Goal: Communication & Community: Answer question/provide support

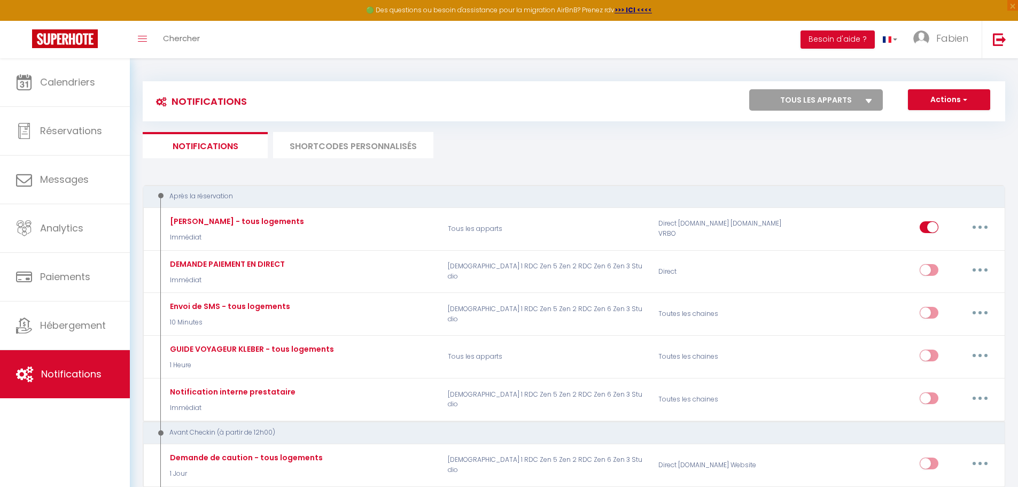
scroll to position [481, 0]
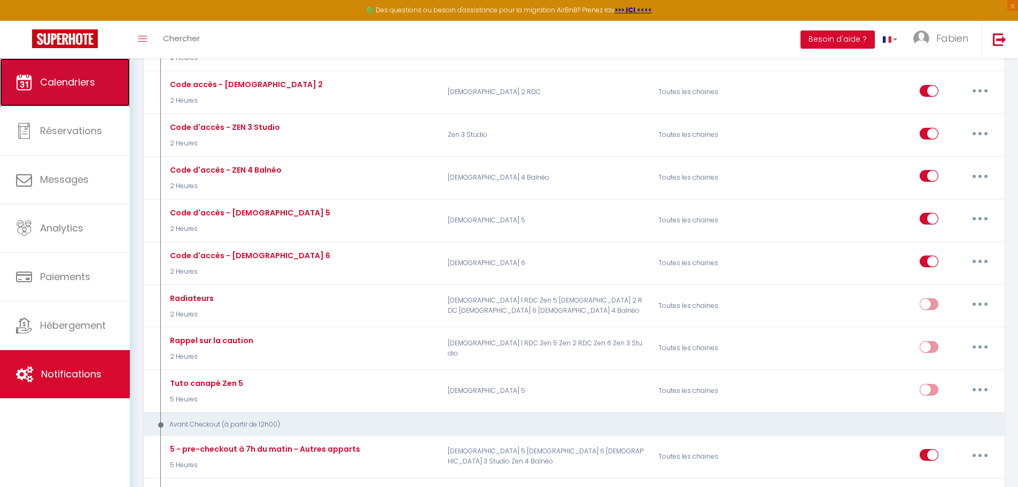
click at [81, 89] on link "Calendriers" at bounding box center [65, 82] width 130 height 48
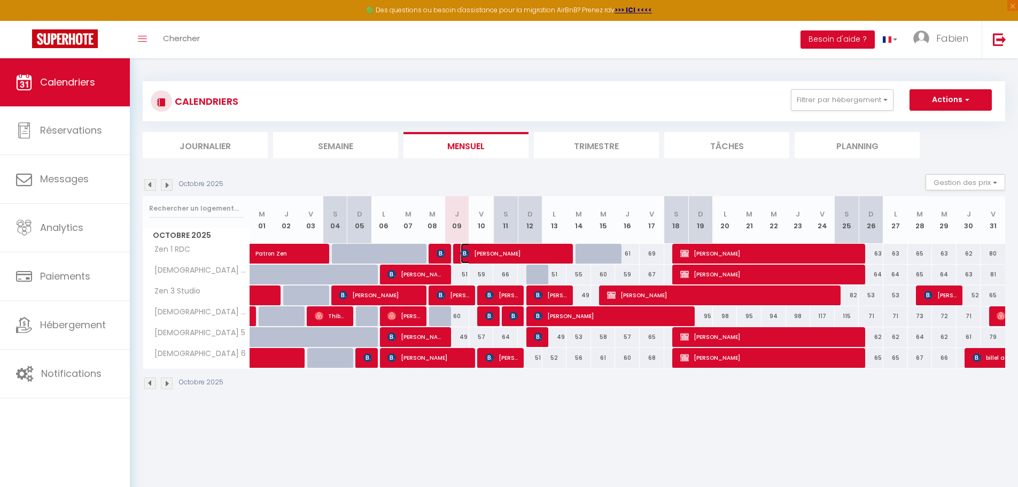
click at [482, 254] on span "[PERSON_NAME]" at bounding box center [513, 253] width 106 height 20
select select "OK"
select select "KO"
select select "0"
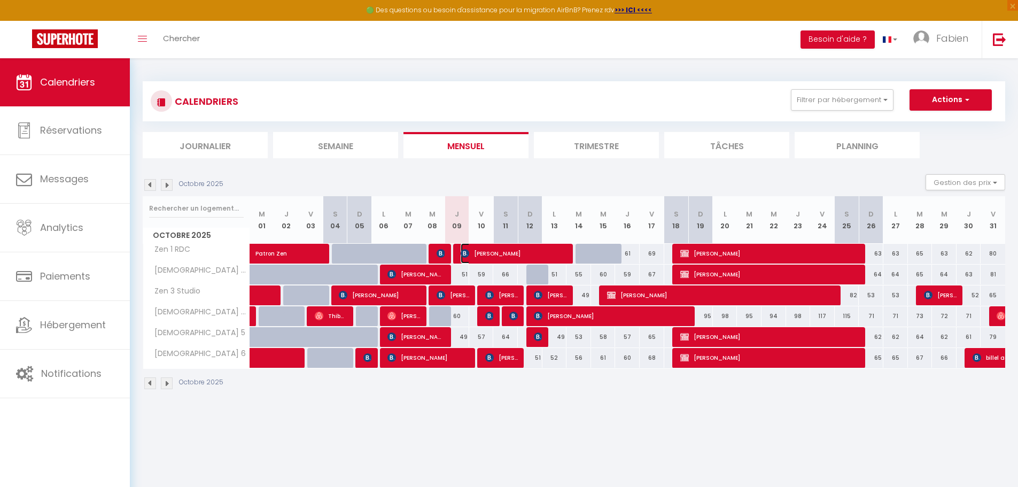
select select "1"
select select
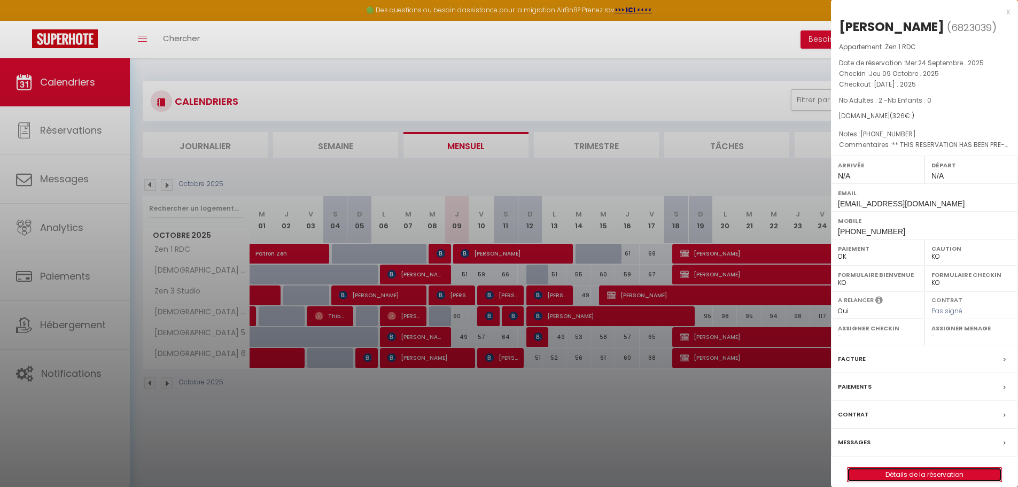
click at [920, 481] on link "Détails de la réservation" at bounding box center [924, 474] width 154 height 14
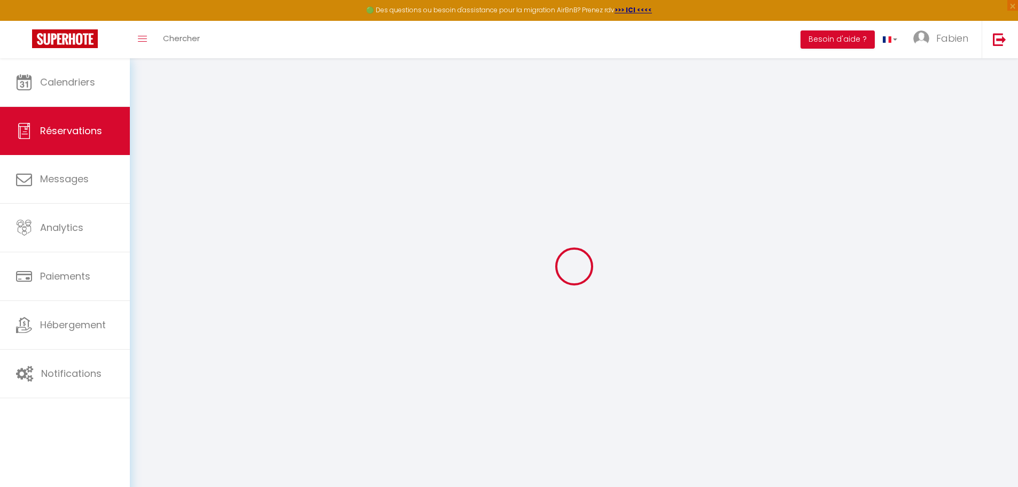
type input "Djoumessi"
type input "[PERSON_NAME]"
type input "[EMAIL_ADDRESS][DOMAIN_NAME]"
type input "[PHONE_NUMBER]"
type input "Avenue [PERSON_NAME]"
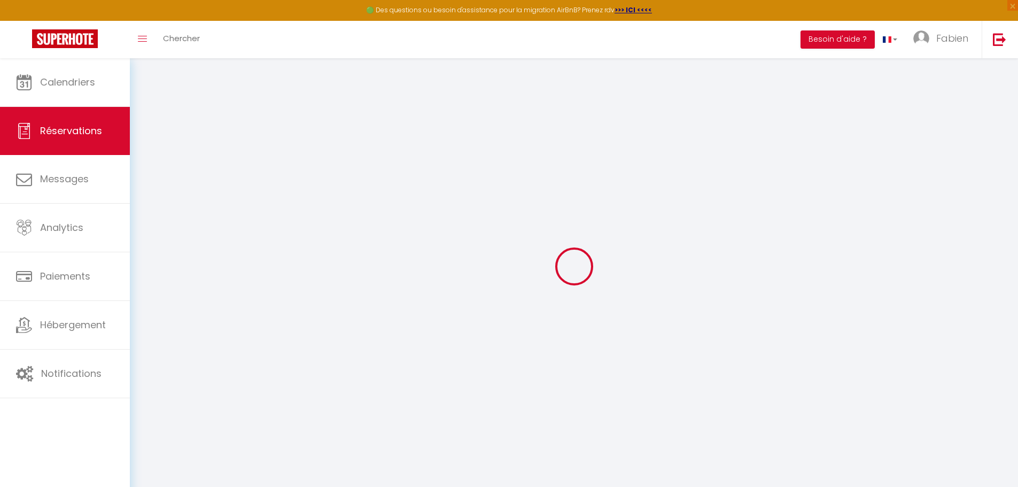
type input "Anderlecl"
select select "BE"
type input "71.87"
select select "13651"
select select "1"
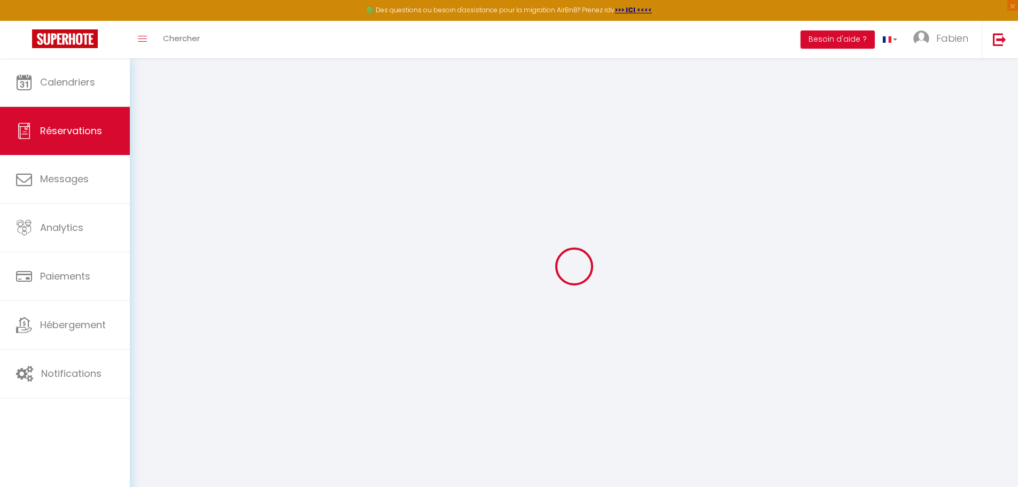
select select
type input "2"
select select "12"
select select
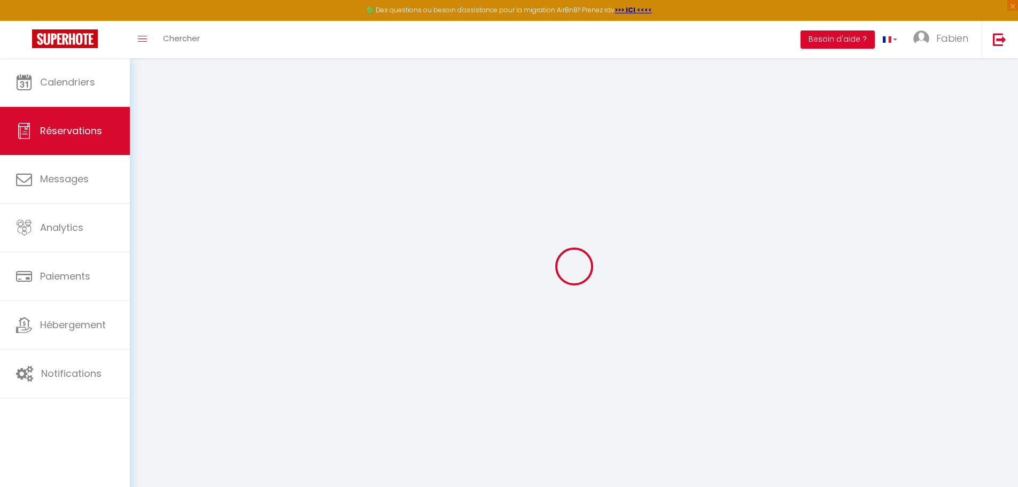
type input "290"
checkbox input "false"
type input "0"
select select "2"
type input "0"
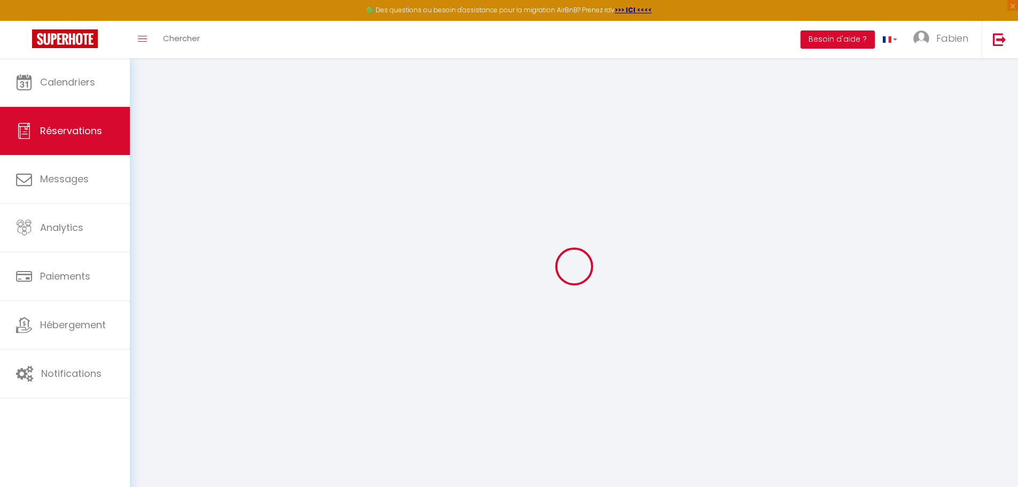
type input "0"
select select
select select "14"
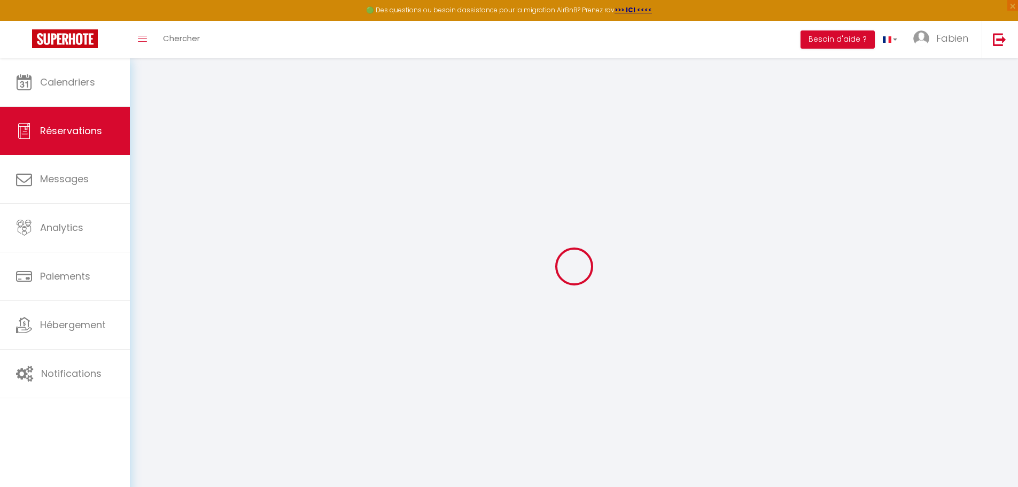
checkbox input "false"
select select
checkbox input "false"
select select
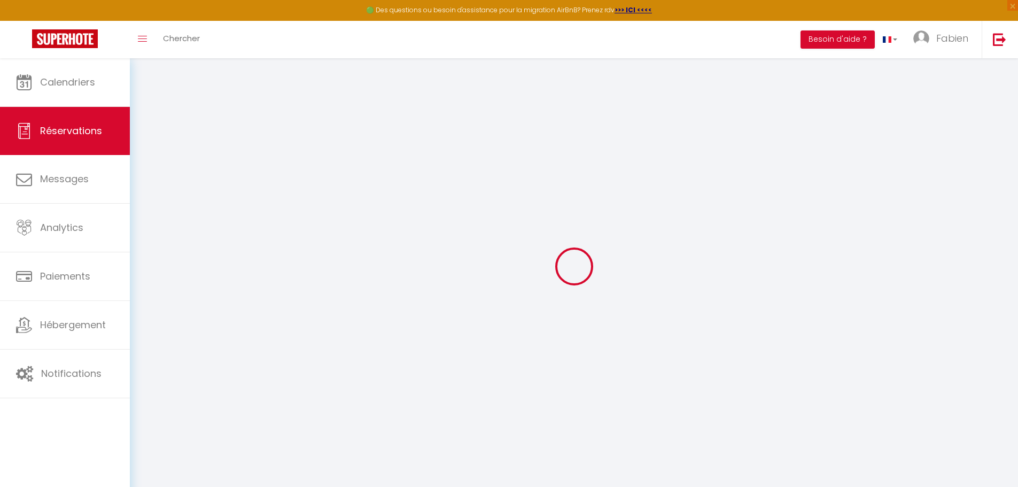
select select
checkbox input "false"
select select
checkbox input "false"
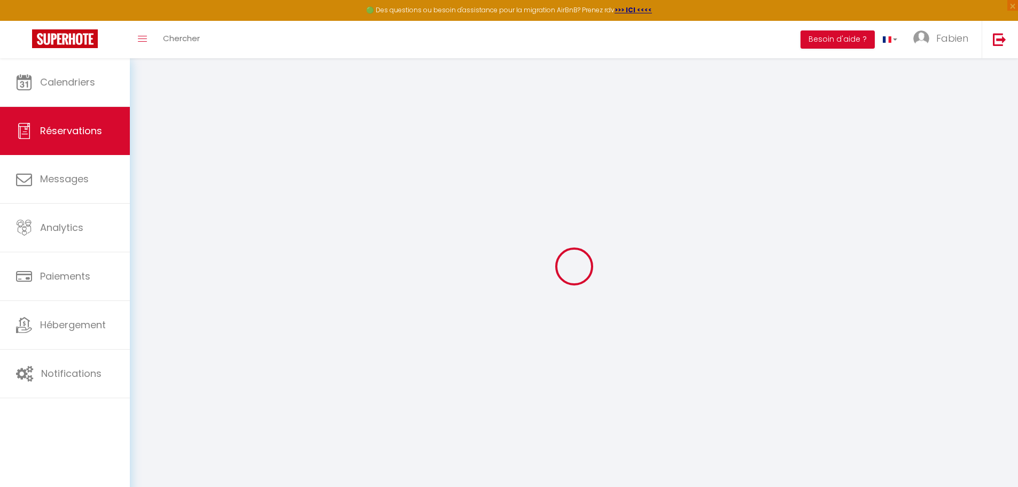
type textarea "** THIS RESERVATION HAS BEEN PRE-PAID ** BOOKING NOTE : Payment charge is EUR 4…"
type textarea "[PHONE_NUMBER]"
type input "36"
select select
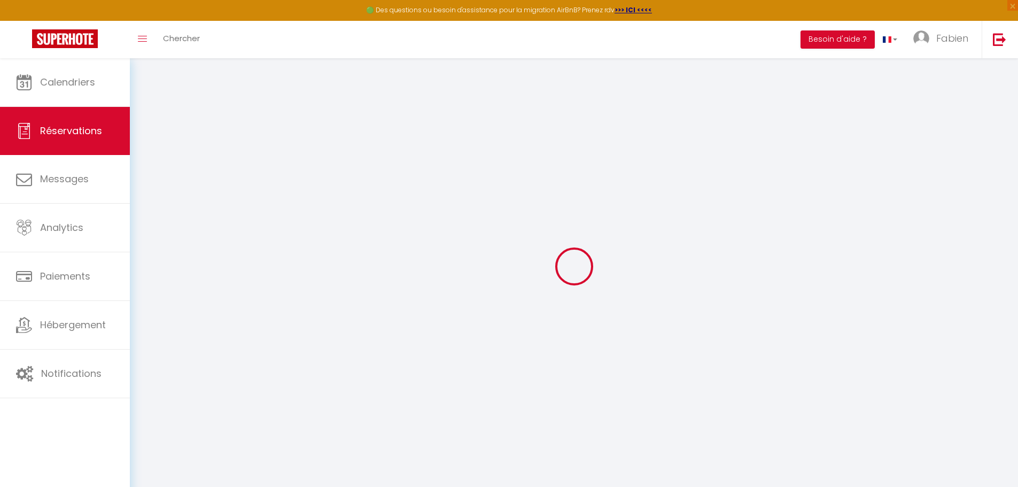
checkbox input "false"
select select
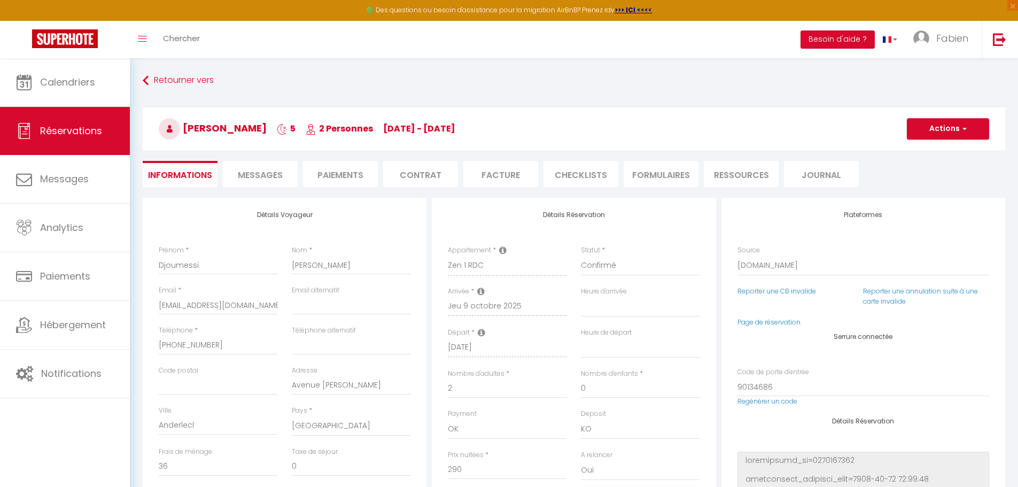
click at [279, 172] on span "Messages" at bounding box center [260, 175] width 45 height 12
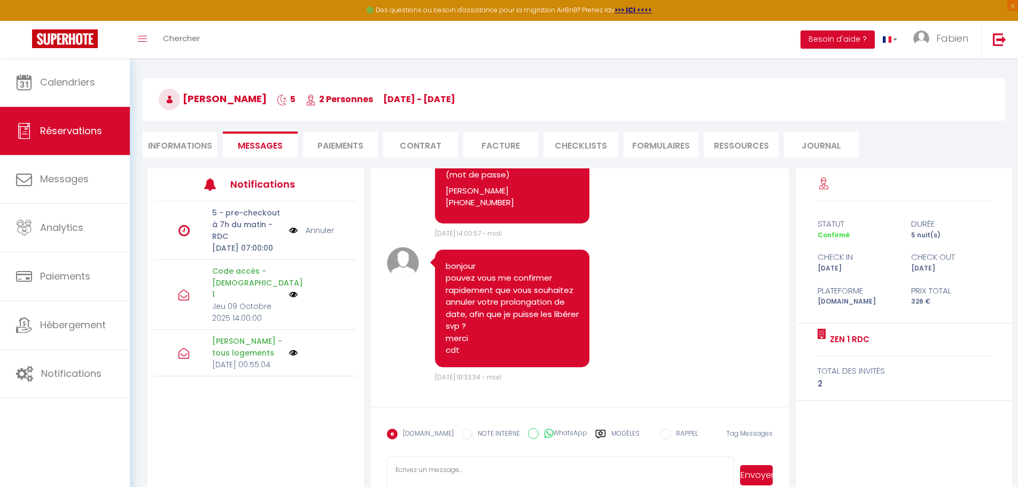
scroll to position [53, 0]
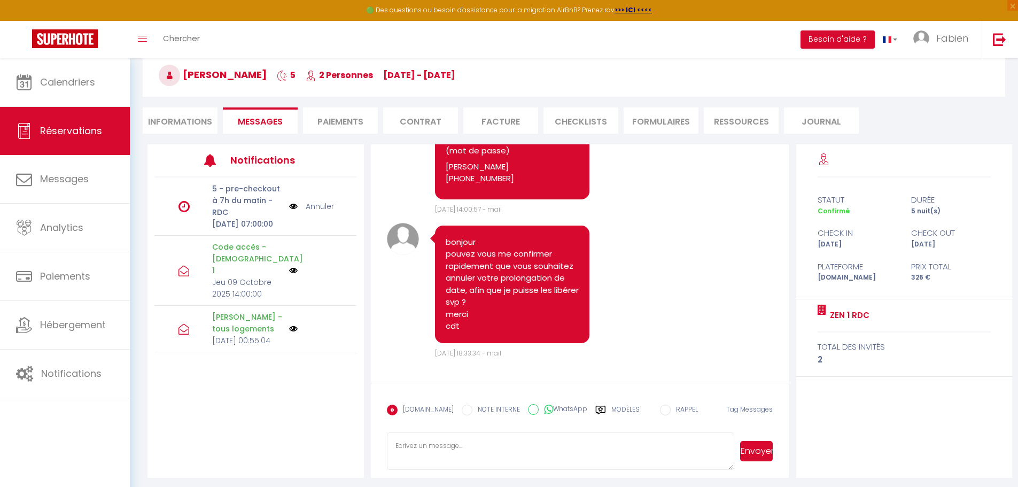
click at [622, 409] on label "Modèles" at bounding box center [625, 413] width 28 height 19
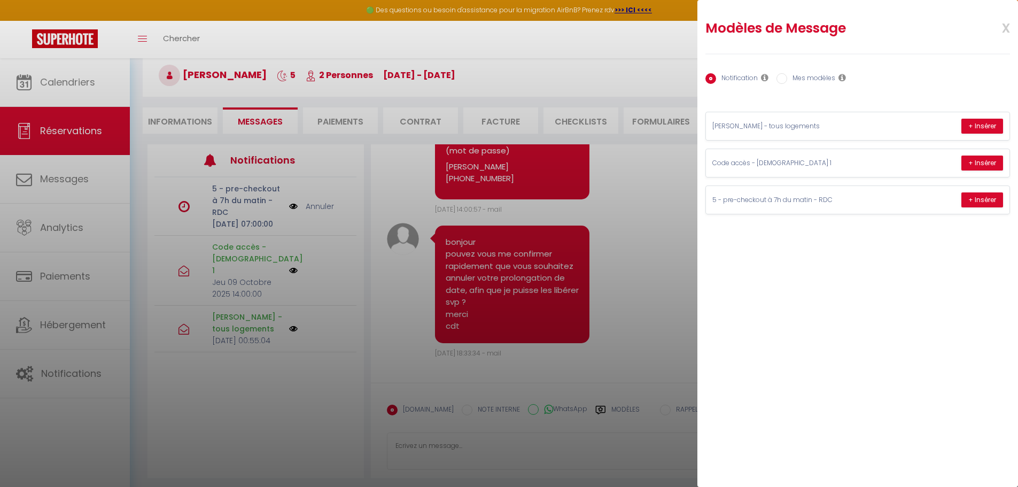
click at [783, 80] on input "Mes modèles" at bounding box center [781, 78] width 11 height 11
radio input "true"
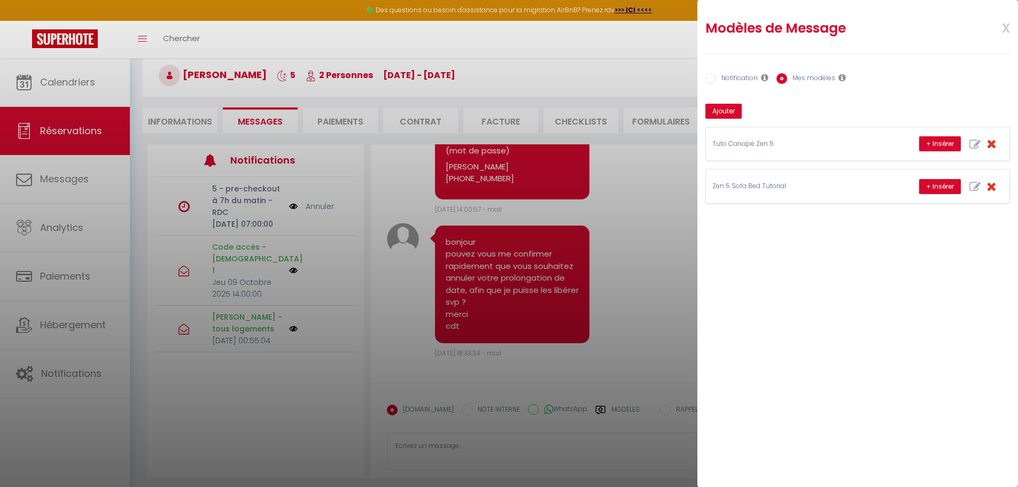
click at [713, 79] on input "Notification" at bounding box center [710, 78] width 11 height 11
radio input "true"
radio input "false"
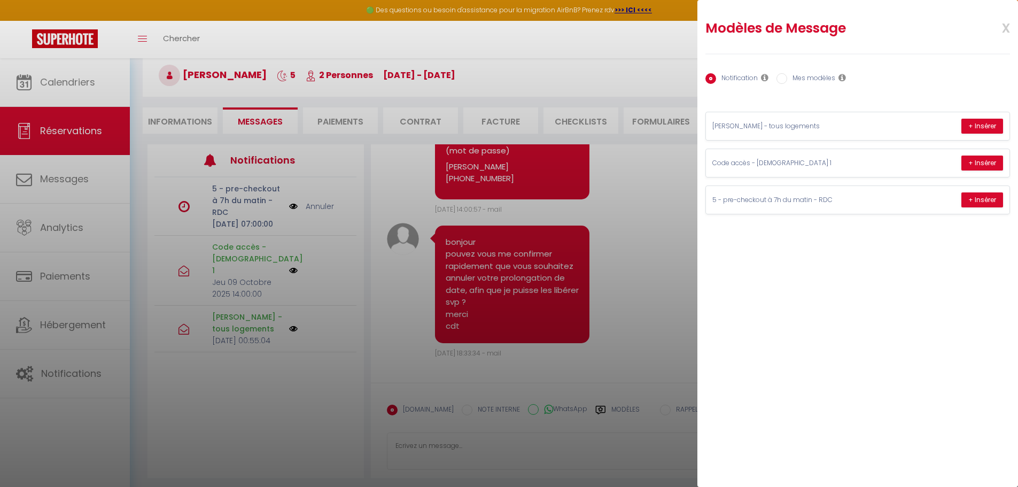
click at [74, 370] on div at bounding box center [509, 243] width 1018 height 487
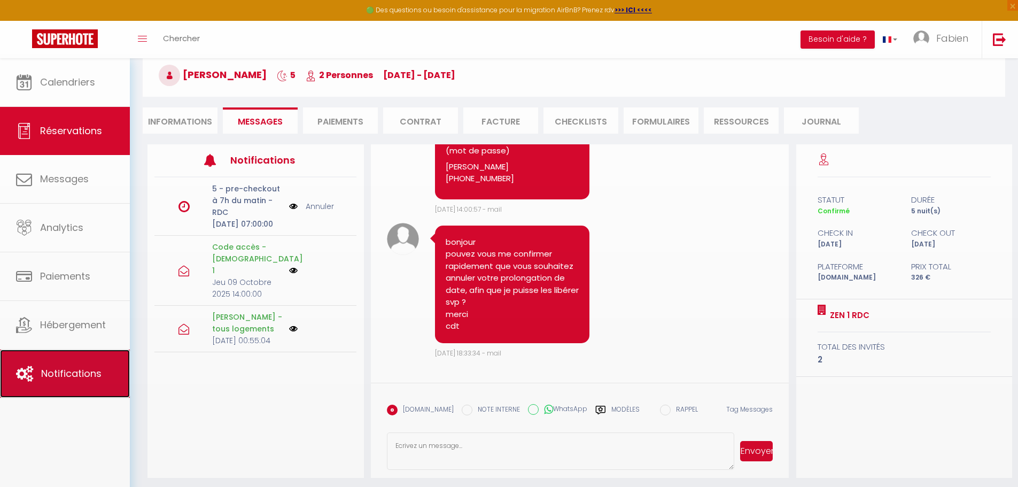
click at [74, 373] on span "Notifications" at bounding box center [71, 372] width 60 height 13
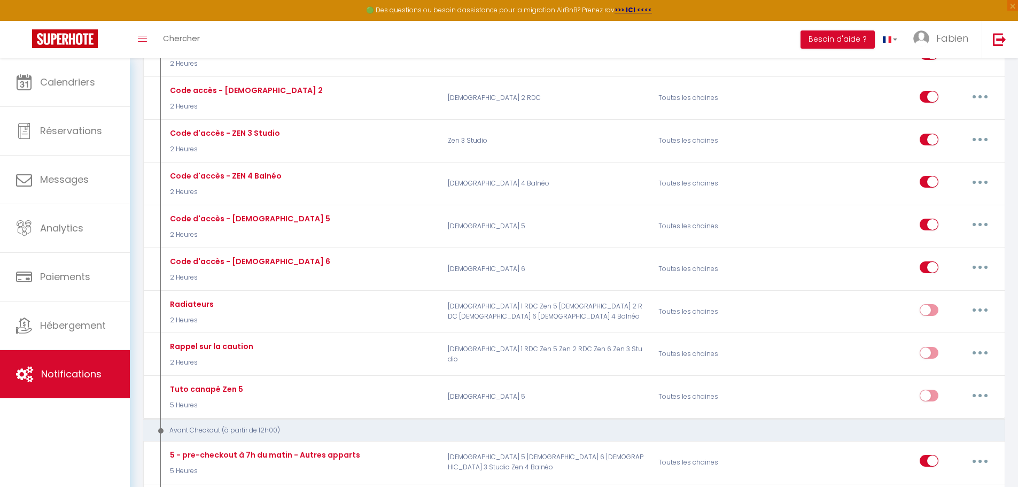
scroll to position [534, 0]
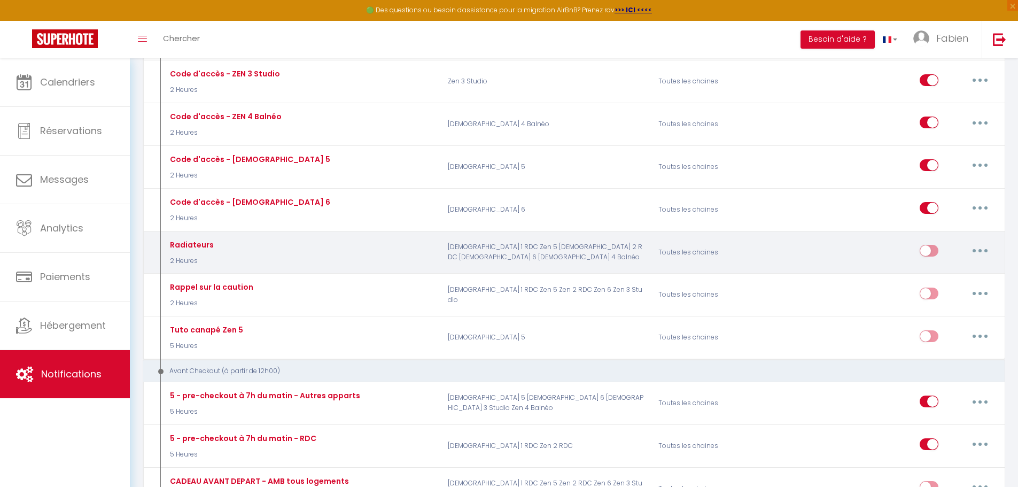
click at [931, 252] on input "checkbox" at bounding box center [928, 253] width 19 height 16
checkbox input "true"
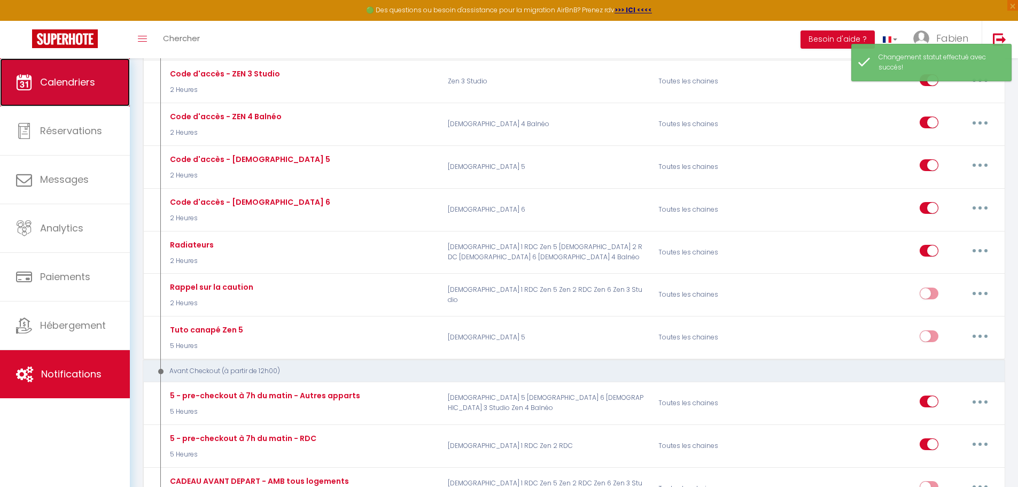
click at [56, 90] on link "Calendriers" at bounding box center [65, 82] width 130 height 48
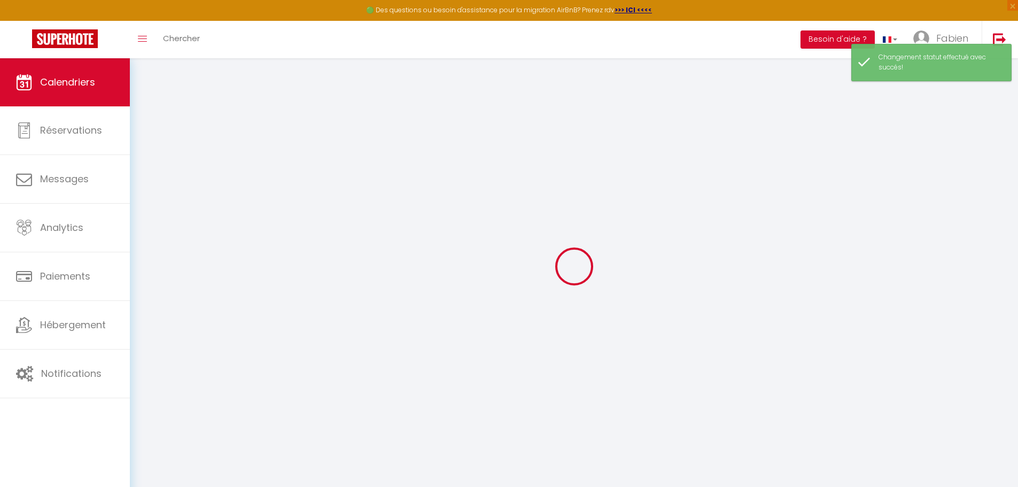
select select
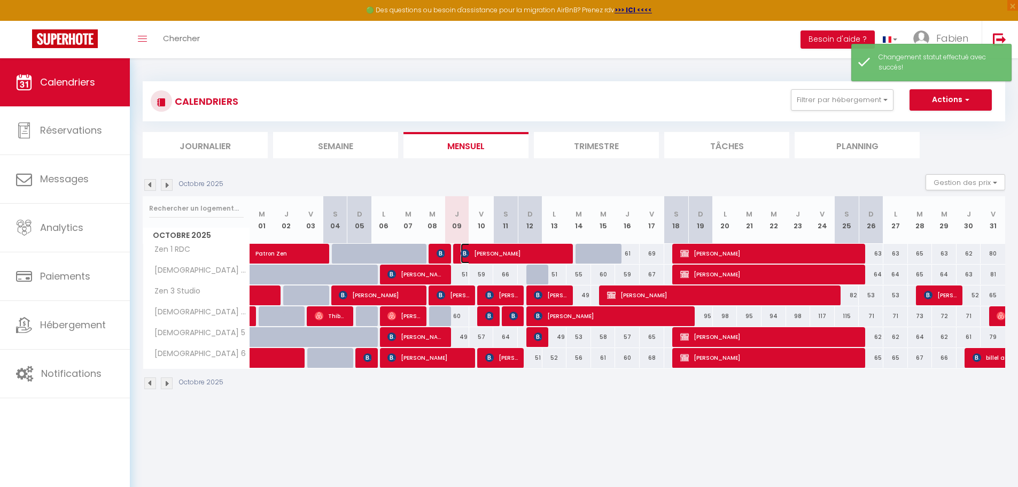
click at [528, 255] on span "[PERSON_NAME]" at bounding box center [513, 253] width 106 height 20
select select "OK"
select select "KO"
select select "0"
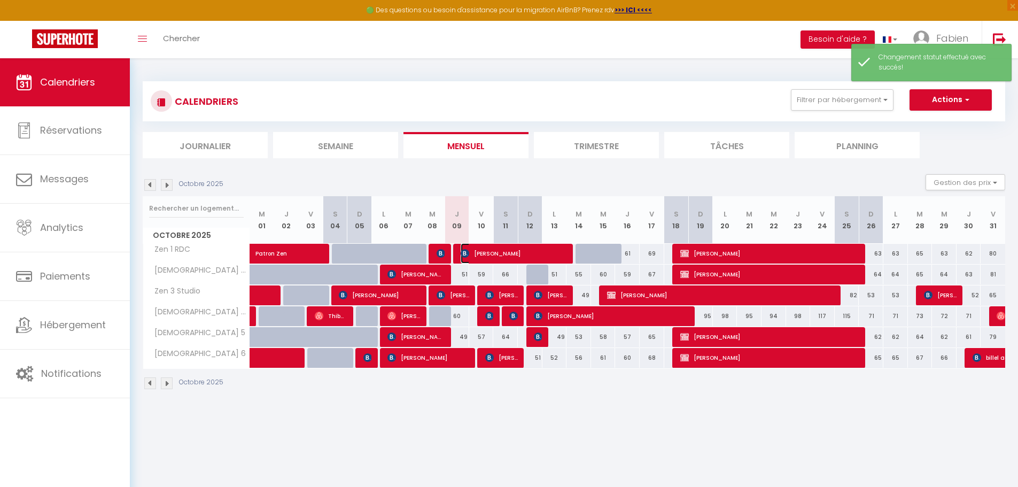
select select "1"
select select
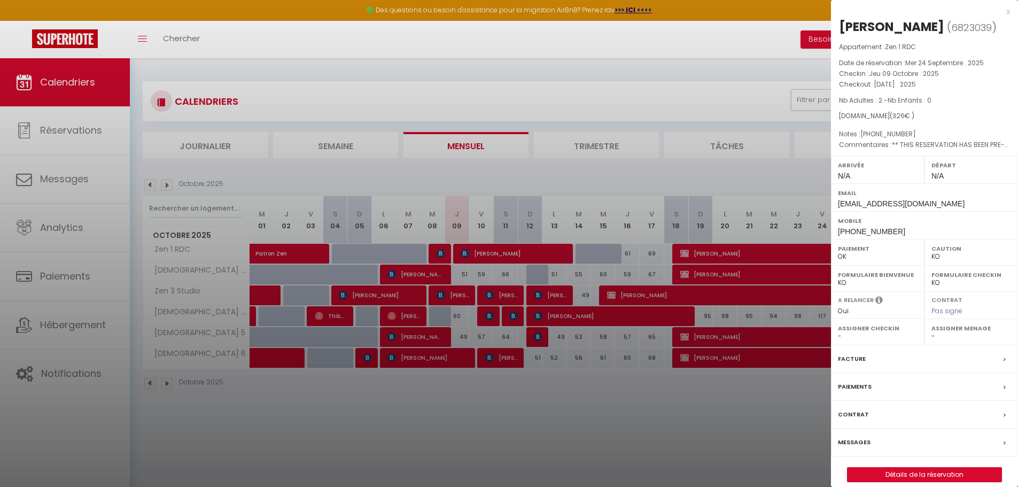
click at [886, 456] on div "Messages" at bounding box center [924, 442] width 187 height 28
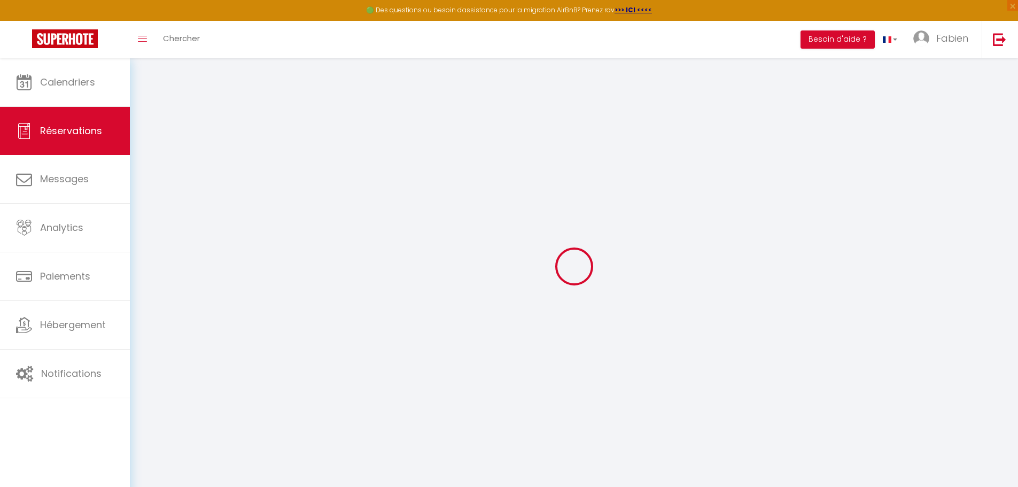
select select
checkbox input "false"
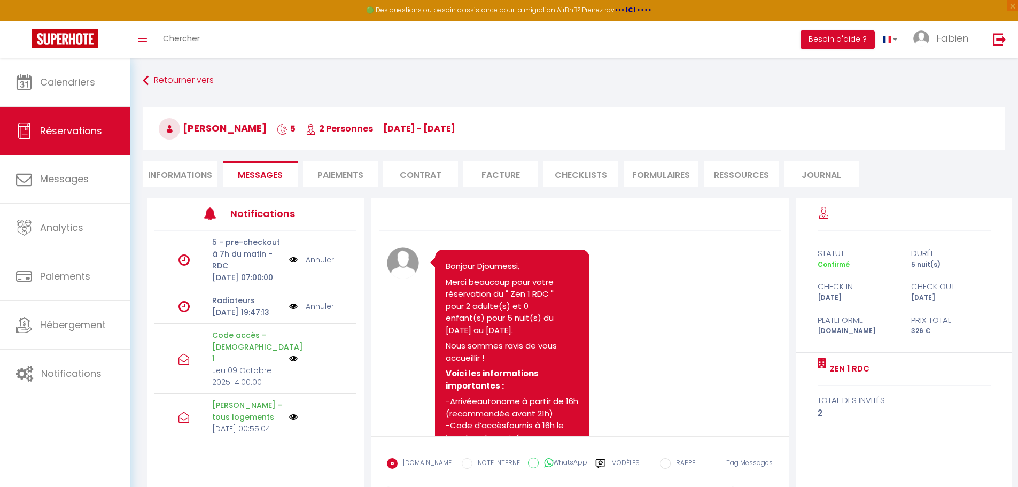
scroll to position [1078, 0]
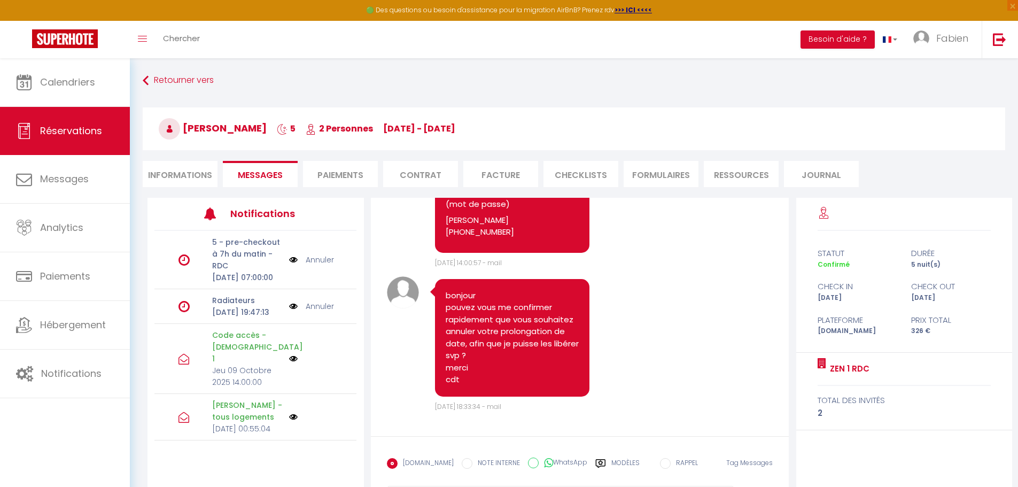
click at [611, 462] on label "Modèles" at bounding box center [625, 467] width 28 height 19
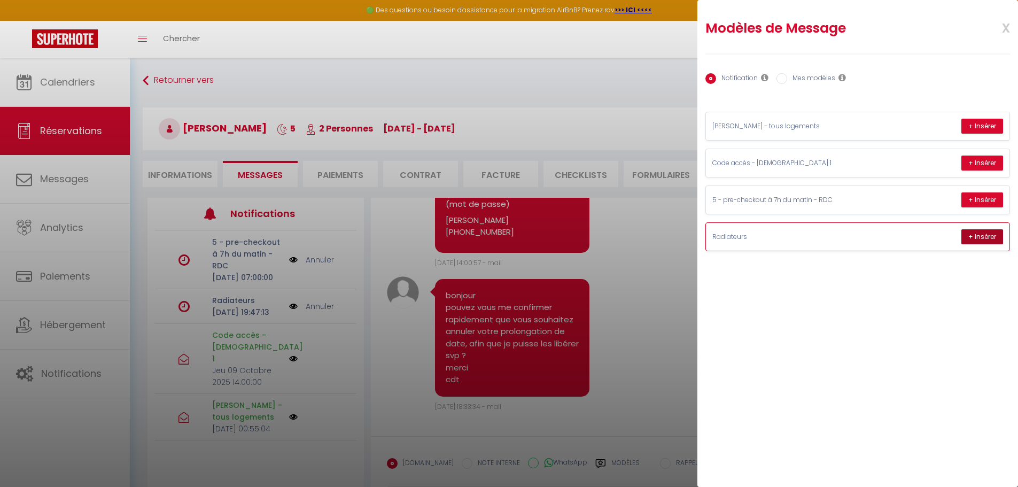
click at [980, 239] on button "+ Insérer" at bounding box center [982, 236] width 42 height 15
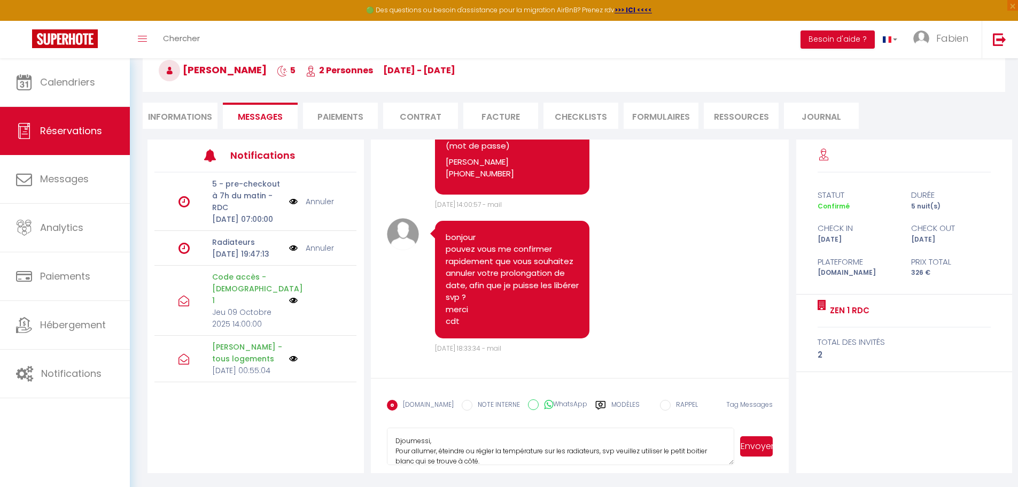
drag, startPoint x: 414, startPoint y: 440, endPoint x: 364, endPoint y: 437, distance: 50.3
click at [364, 440] on div "Note Sms Bonjour Djoumessi, Merci beaucoup pour votre réservation du " Zen 1 RD…" at bounding box center [580, 305] width 432 height 333
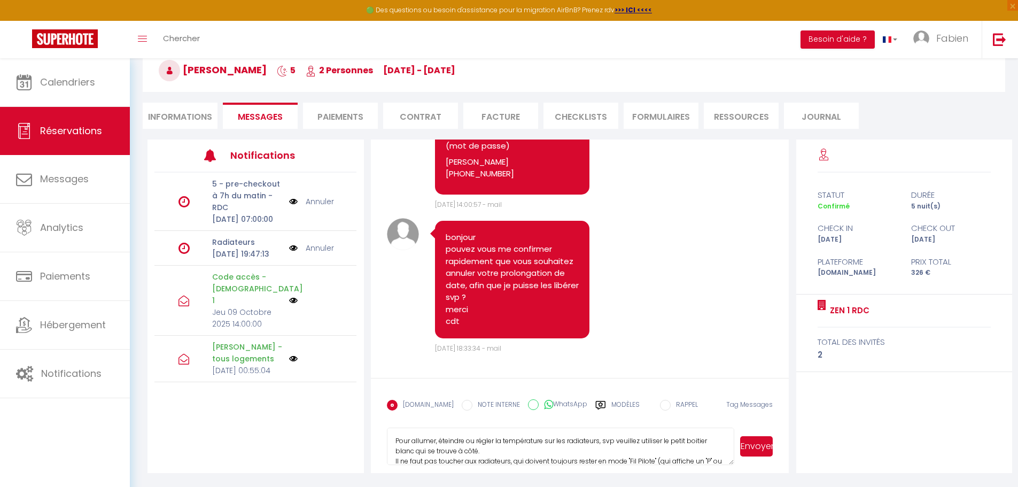
type textarea "Pour allumer, éteindre ou régler la température sur les radiateurs, svp veuille…"
click at [760, 448] on button "Envoyer" at bounding box center [756, 446] width 33 height 20
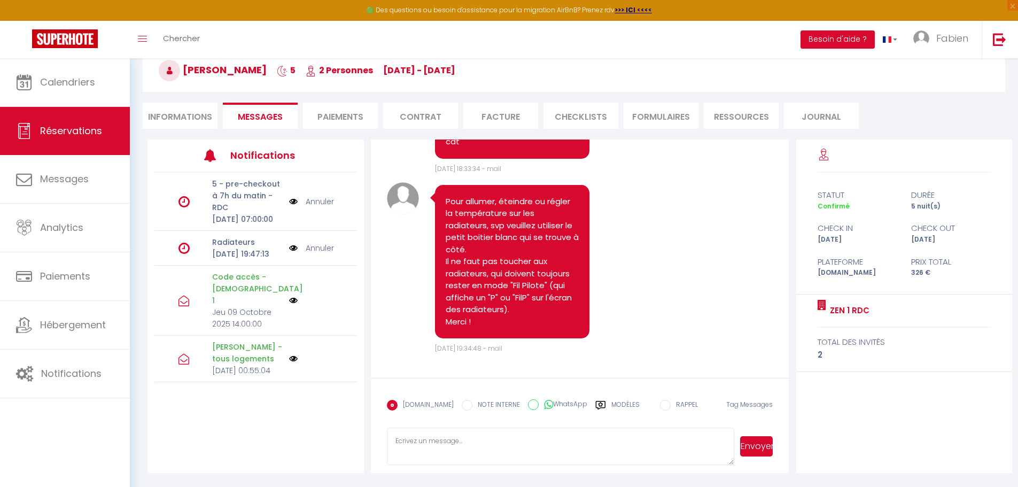
scroll to position [1258, 0]
